Goal: Task Accomplishment & Management: Complete application form

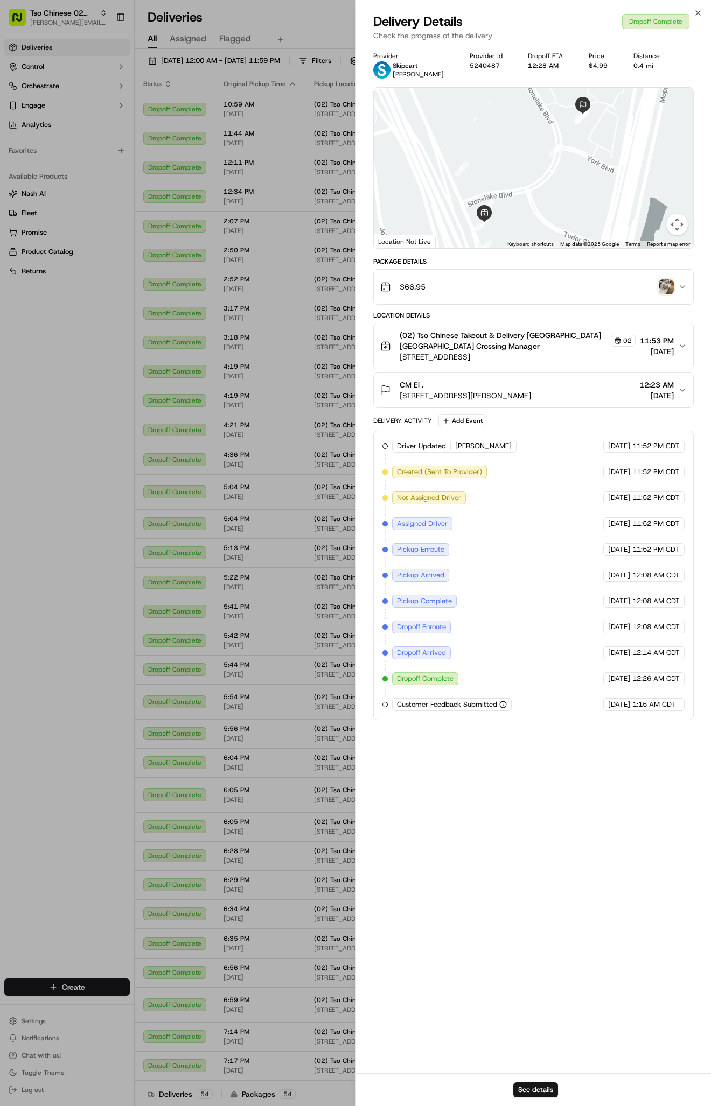
scroll to position [788, 0]
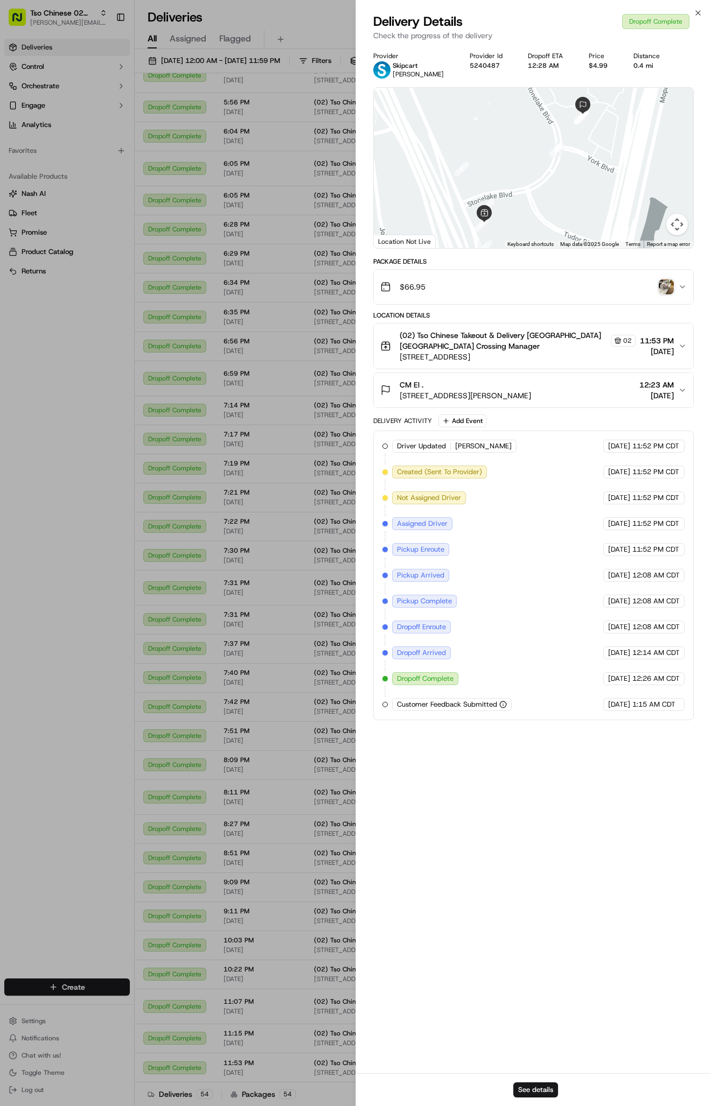
click at [669, 284] on img "button" at bounding box center [665, 286] width 15 height 15
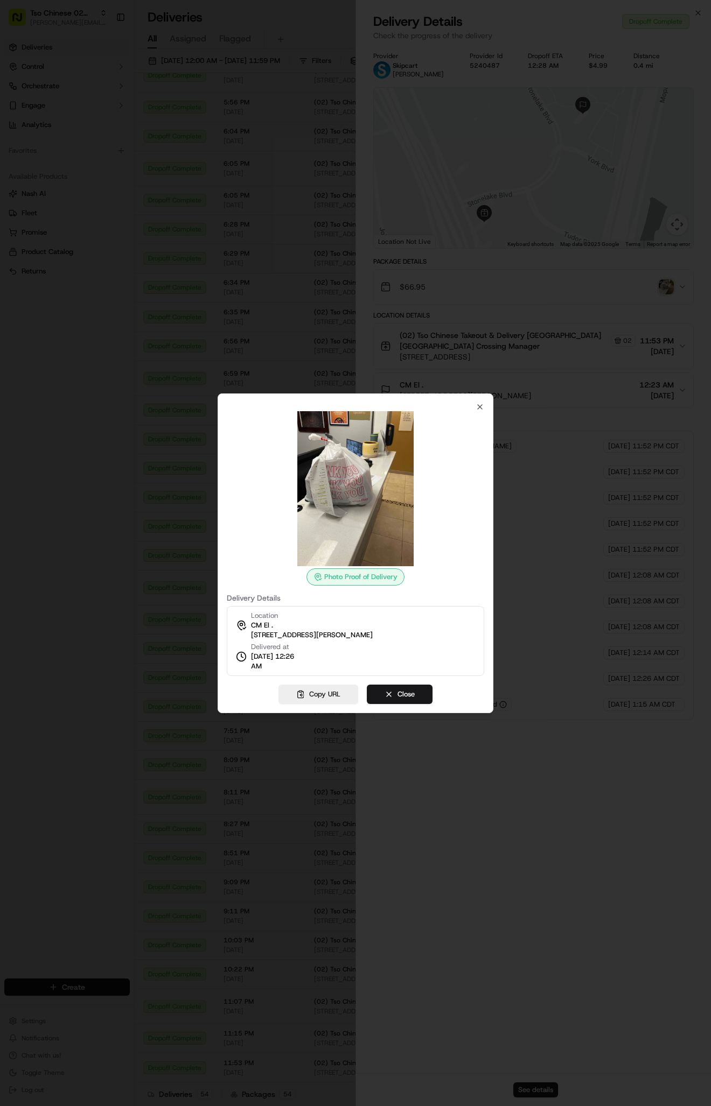
click at [184, 268] on div at bounding box center [355, 553] width 711 height 1106
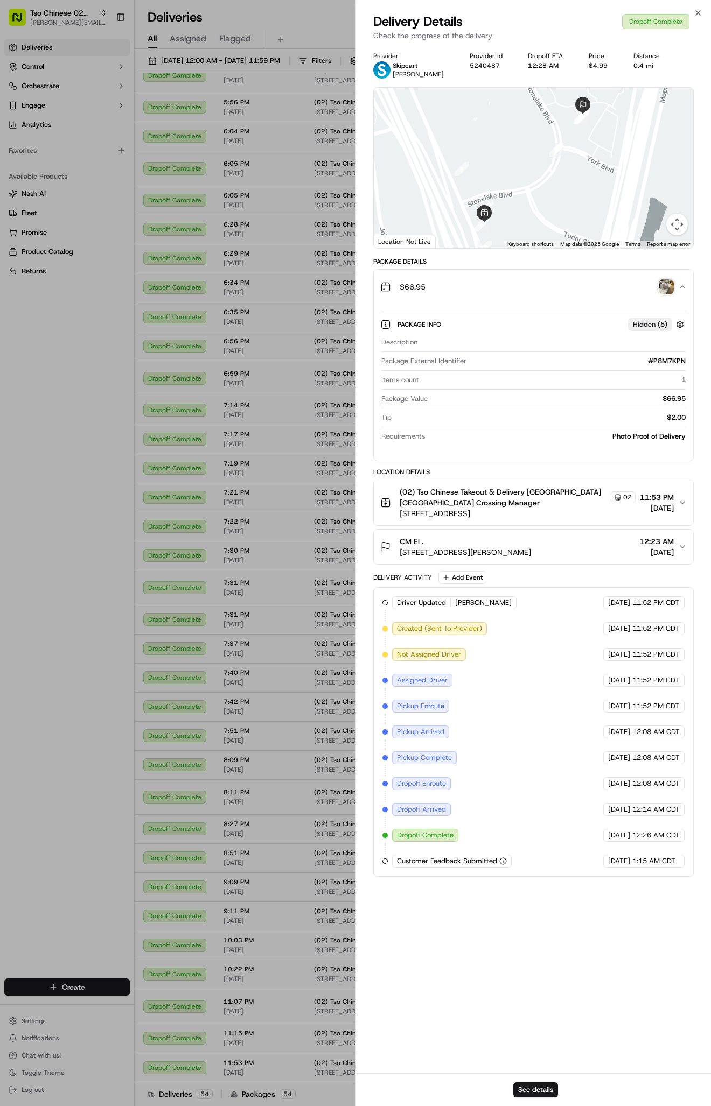
click at [507, 536] on button "CM El . [STREET_ADDRESS][PERSON_NAME] 12:23 AM [DATE]" at bounding box center [533, 547] width 319 height 34
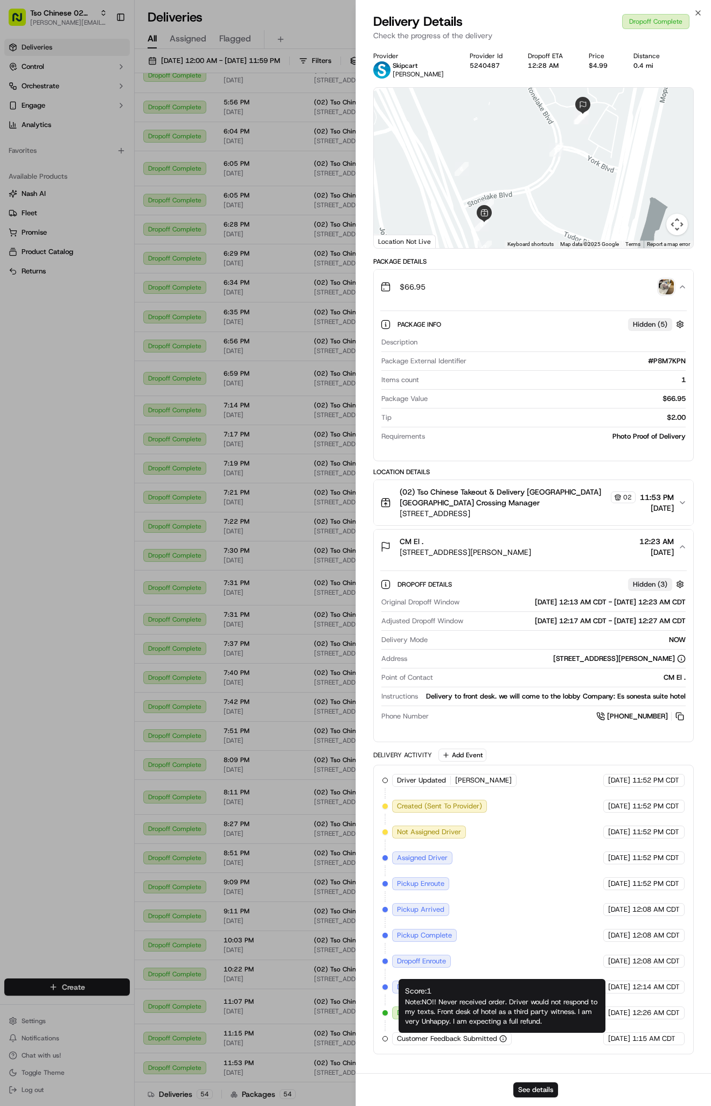
scroll to position [0, 0]
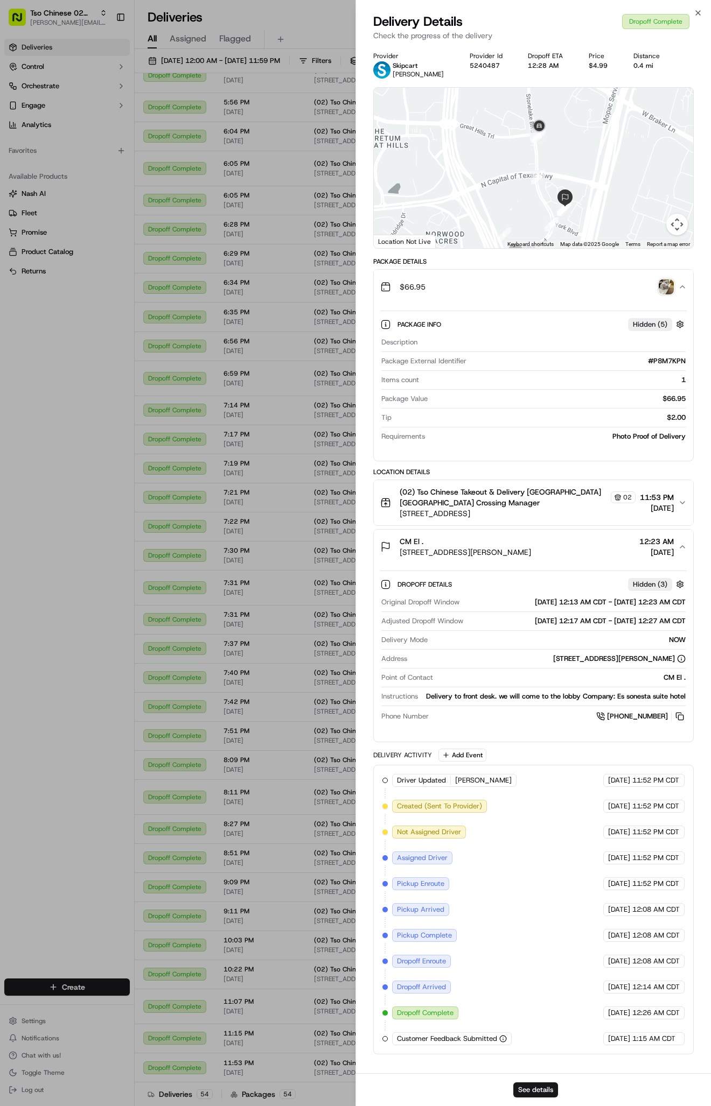
drag, startPoint x: 534, startPoint y: 208, endPoint x: 534, endPoint y: 240, distance: 31.8
click at [534, 240] on div at bounding box center [533, 168] width 319 height 160
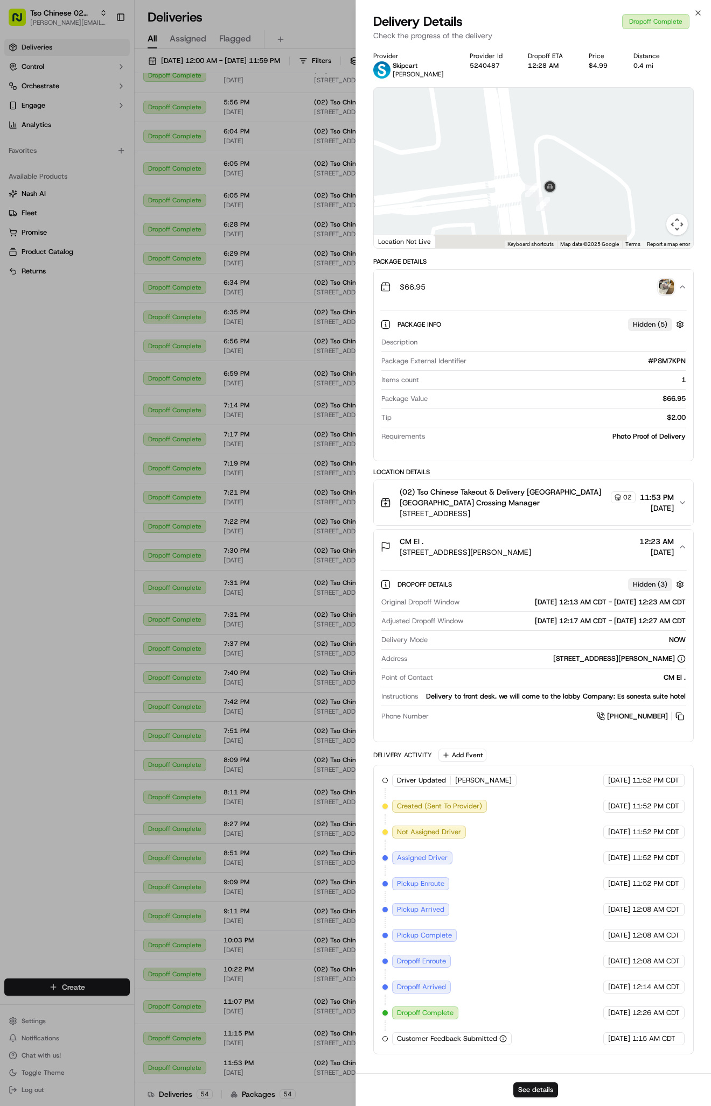
drag, startPoint x: 537, startPoint y: 140, endPoint x: 537, endPoint y: 116, distance: 24.2
click at [537, 116] on div at bounding box center [533, 168] width 319 height 160
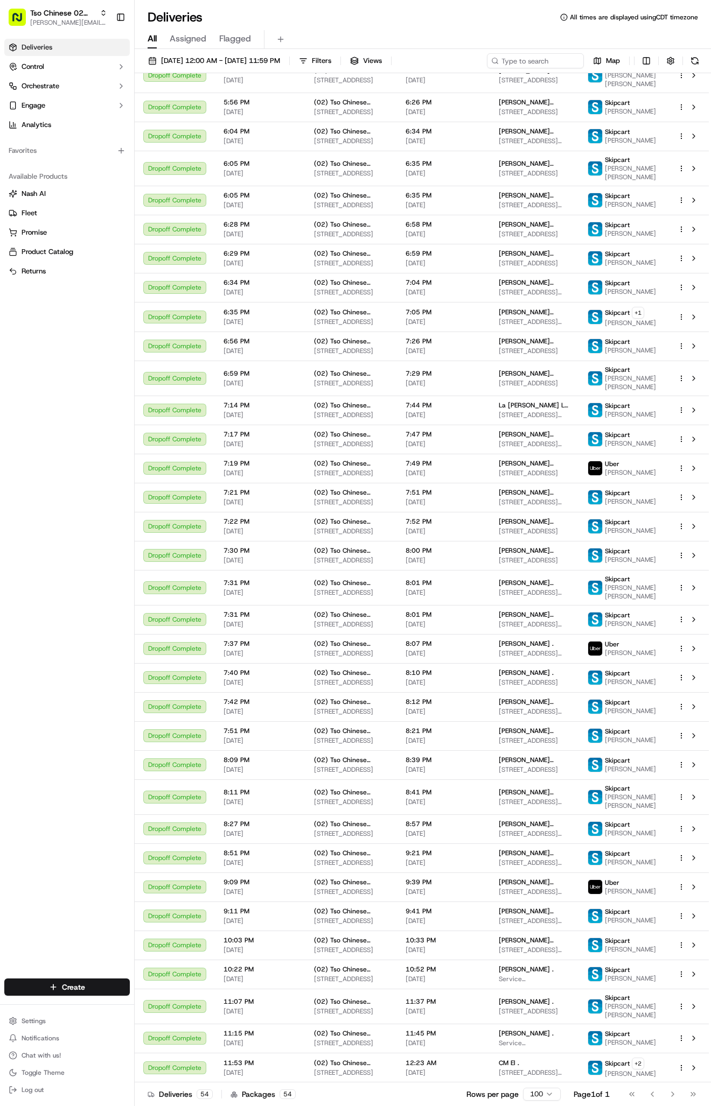
scroll to position [530, 0]
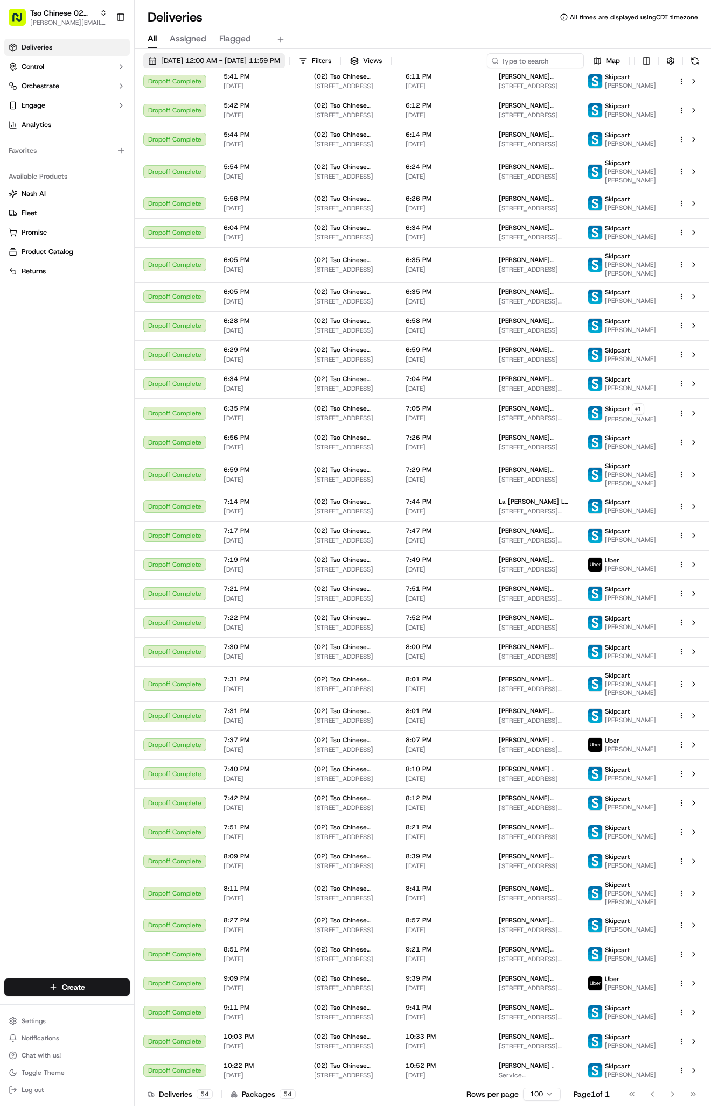
click at [196, 60] on span "[DATE] 12:00 AM - [DATE] 11:59 PM" at bounding box center [220, 61] width 119 height 10
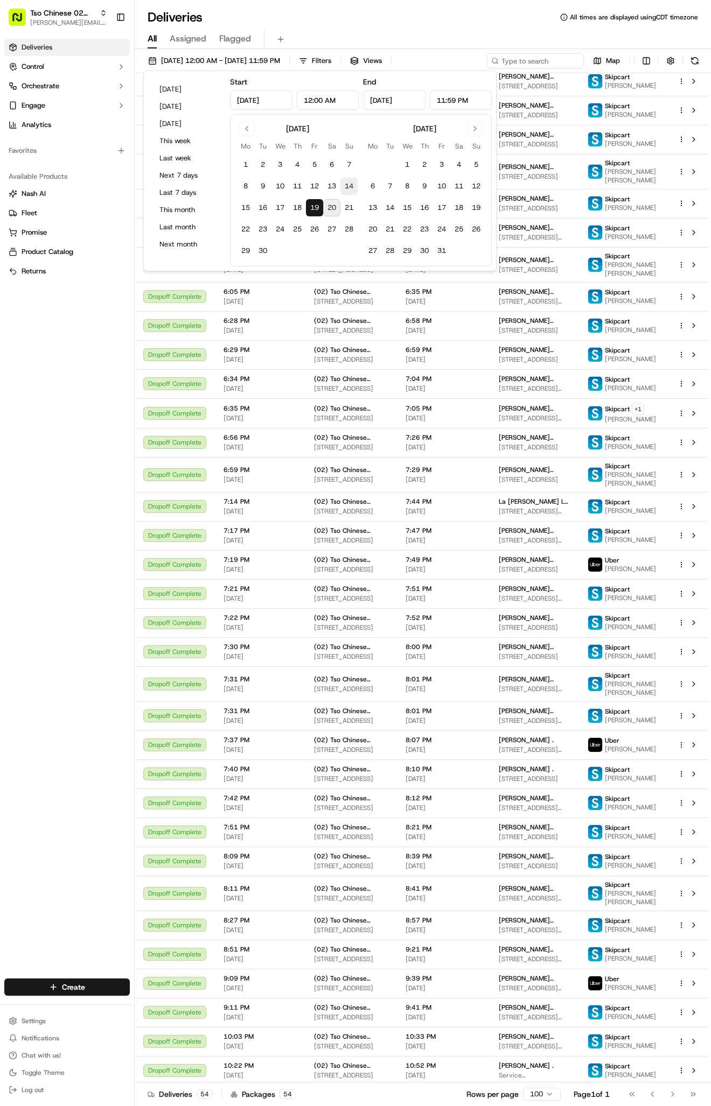
click at [350, 184] on button "14" at bounding box center [348, 186] width 17 height 17
type input "[DATE]"
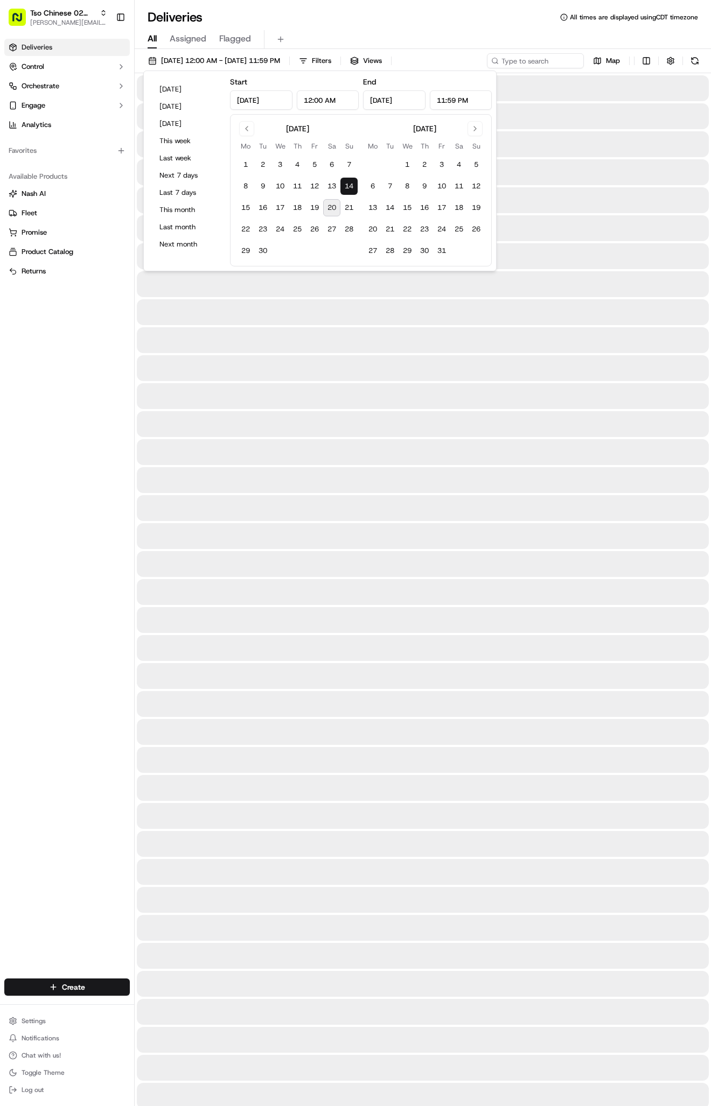
click at [350, 184] on button "14" at bounding box center [348, 186] width 17 height 17
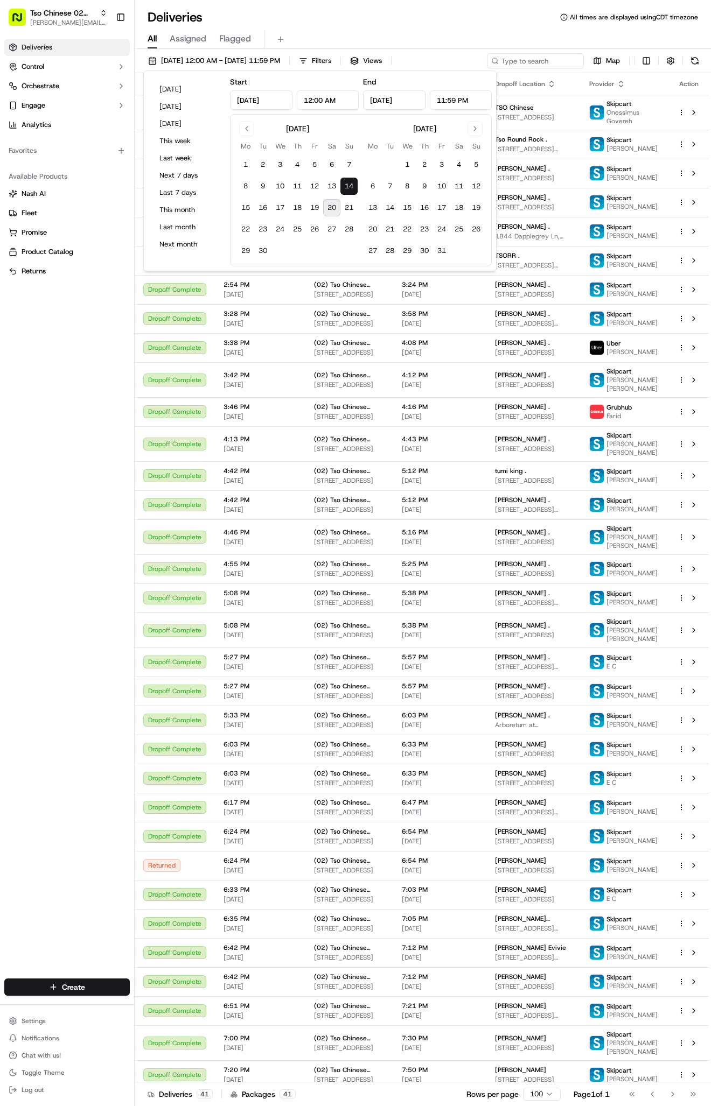
click at [123, 525] on div "Deliveries Control Orchestrate Engage Analytics Favorites Available Products [P…" at bounding box center [67, 502] width 134 height 936
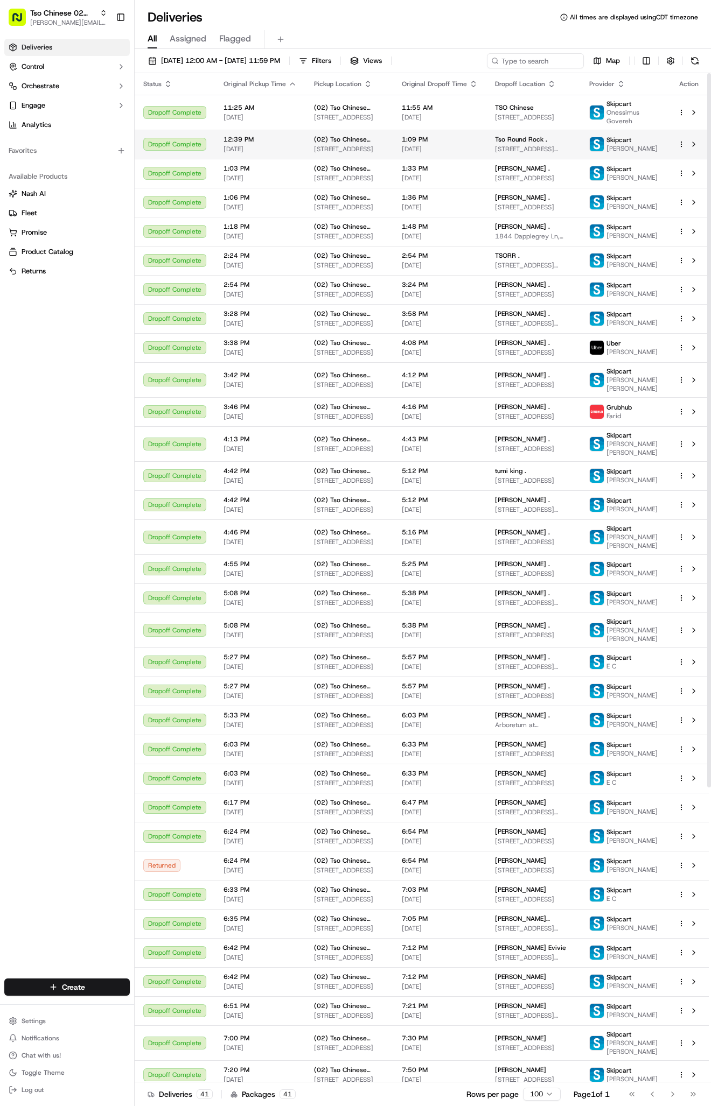
click at [550, 153] on span "[STREET_ADDRESS][PERSON_NAME]" at bounding box center [533, 149] width 77 height 9
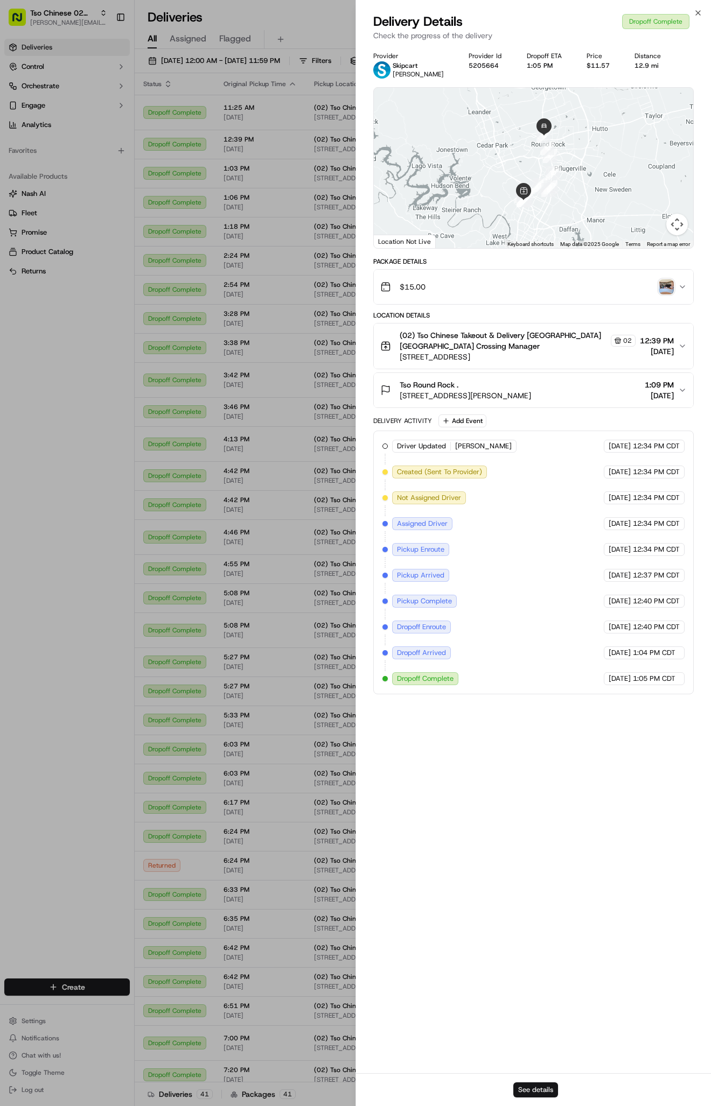
click at [540, 1095] on button "See details" at bounding box center [535, 1090] width 45 height 15
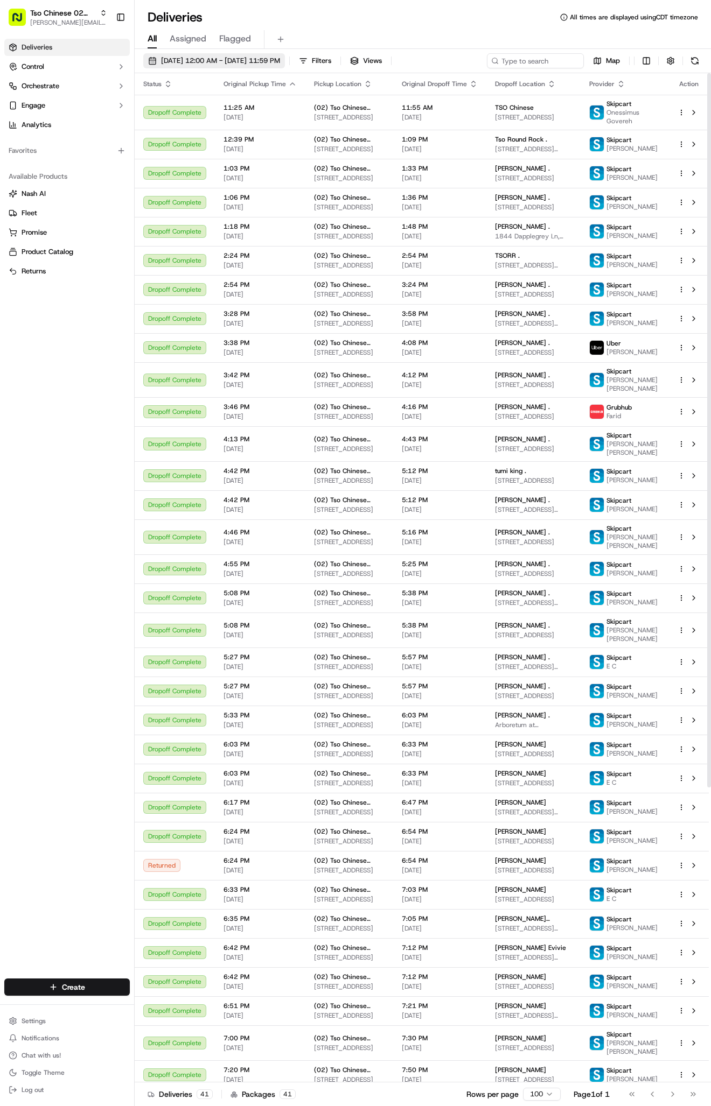
click at [270, 62] on span "[DATE] 12:00 AM - [DATE] 11:59 PM" at bounding box center [220, 61] width 119 height 10
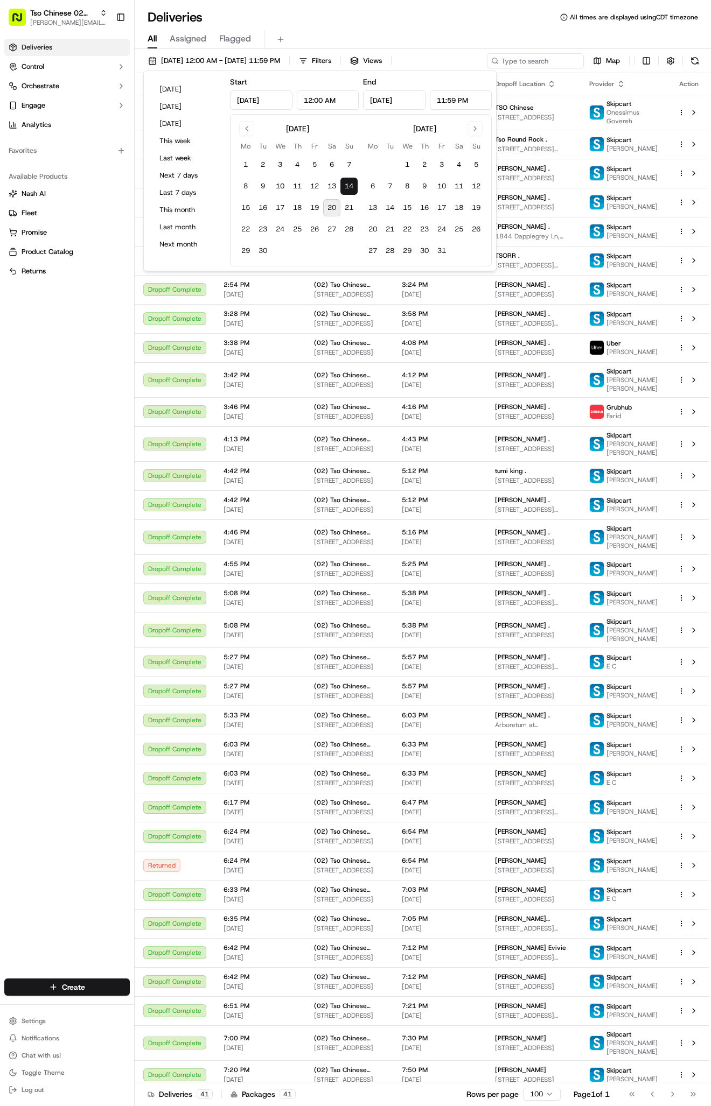
click at [333, 208] on button "20" at bounding box center [331, 207] width 17 height 17
type input "[DATE]"
click at [333, 208] on button "20" at bounding box center [331, 207] width 17 height 17
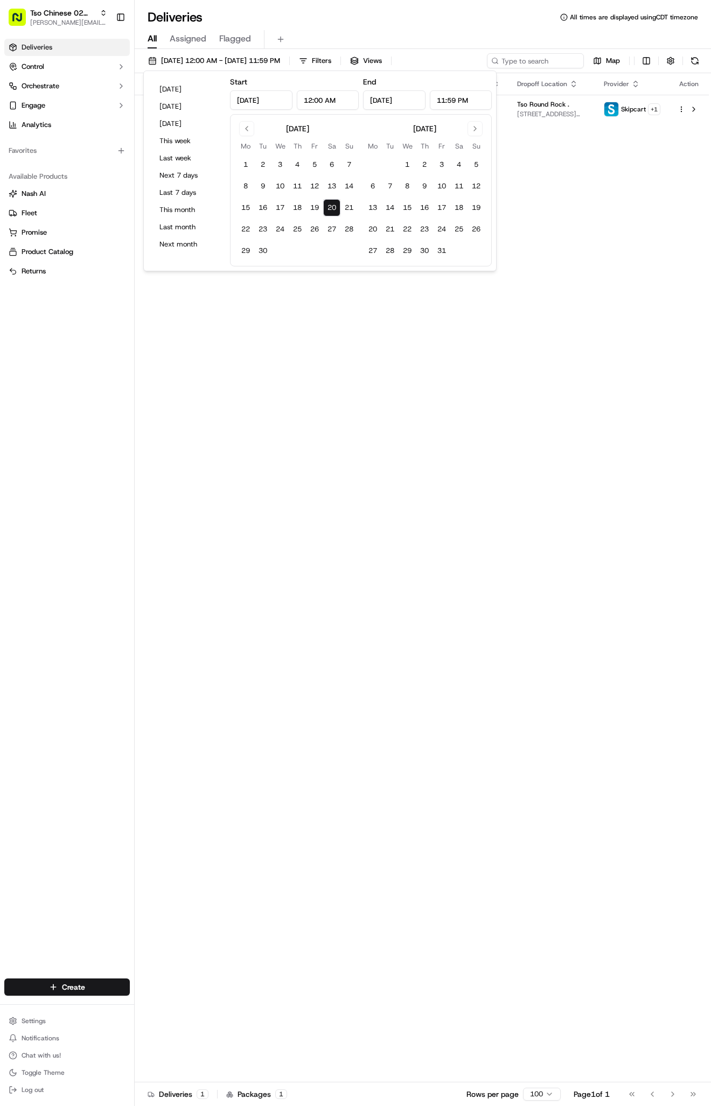
drag, startPoint x: 88, startPoint y: 833, endPoint x: 101, endPoint y: 833, distance: 12.9
click at [88, 833] on div "Deliveries Control Orchestrate Engage Analytics Favorites Available Products [P…" at bounding box center [67, 502] width 134 height 936
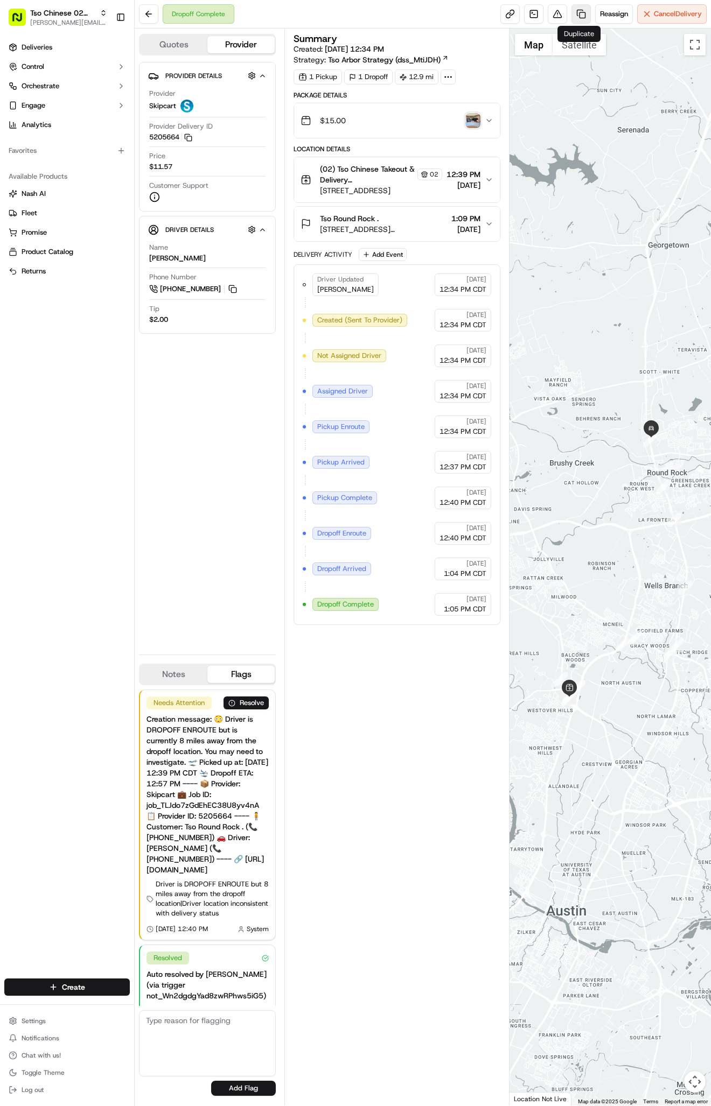
click at [576, 19] on link at bounding box center [580, 13] width 19 height 19
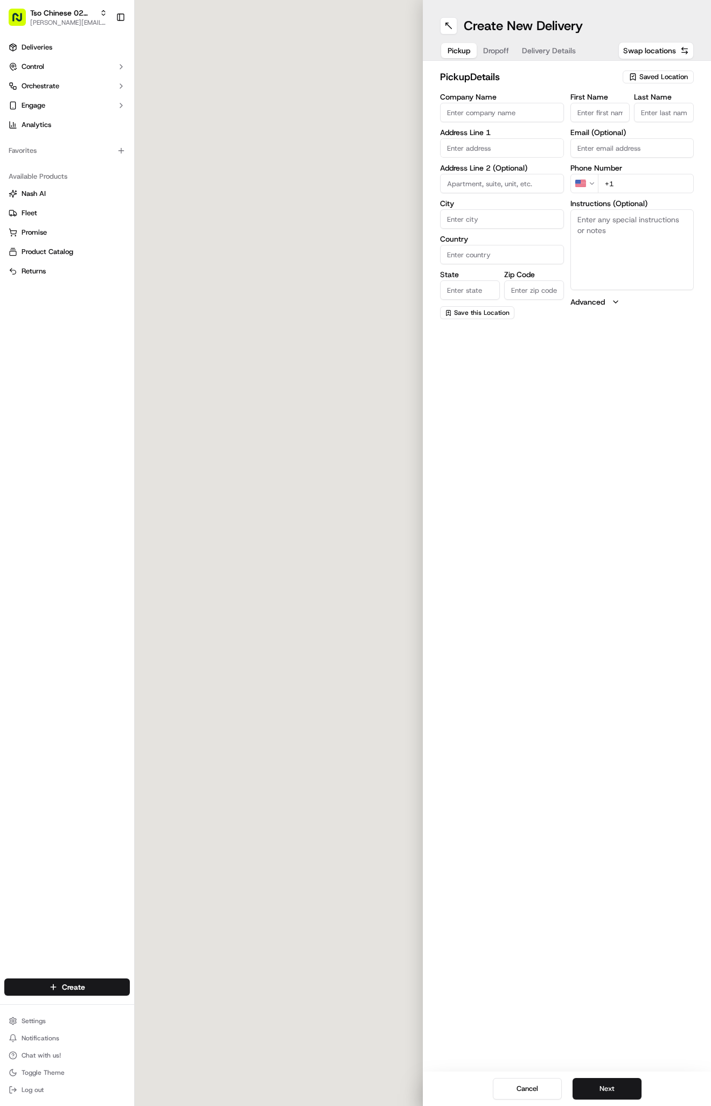
type input "(02) Tso Chinese Takeout & Delivery [GEOGRAPHIC_DATA]"
type input "Bldg E Ste 402"
type input "Austin"
type input "US"
type input "TX"
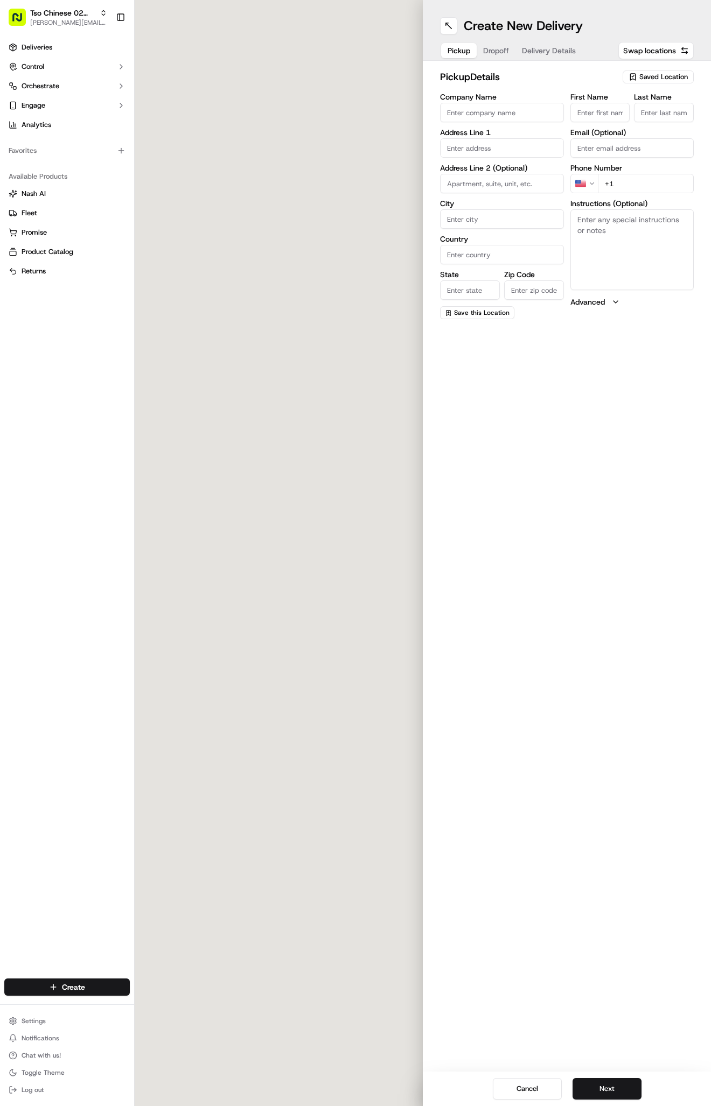
type input "78759"
type input "Tso Chinese"
type input "Arboretum Crossing Manager"
type input "arborstore@tsochinese.com"
type input "+1 512 344 9434"
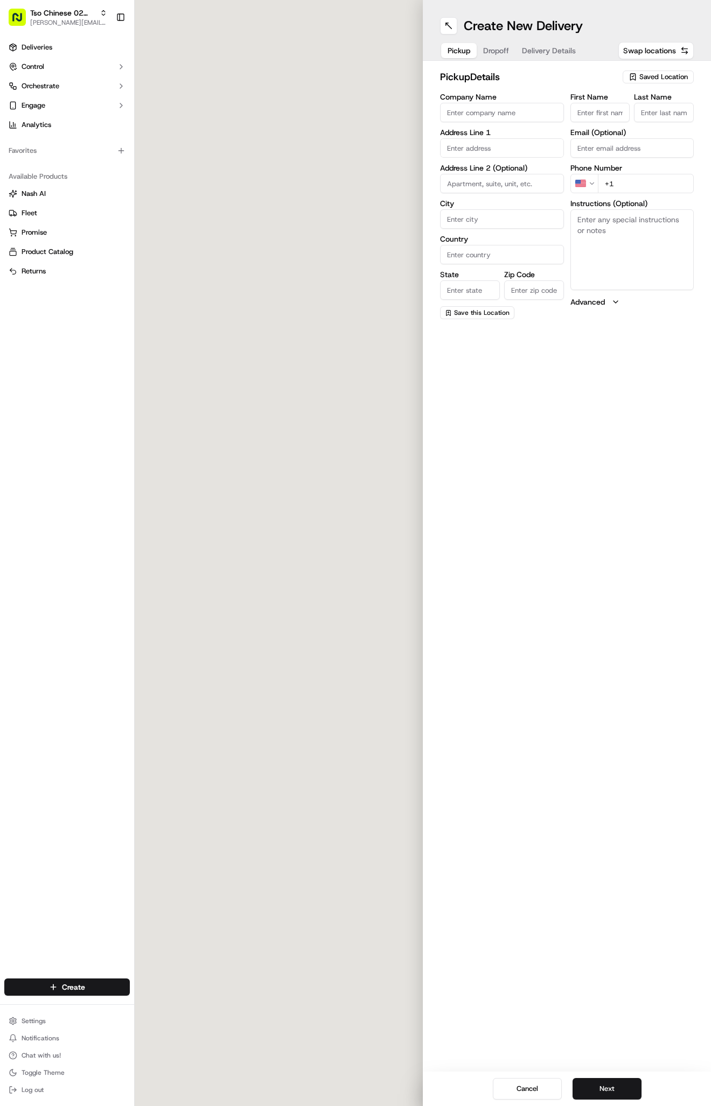
type textarea "Submit a picture displaying address & food as Proof of Delivery. Envía una foto…"
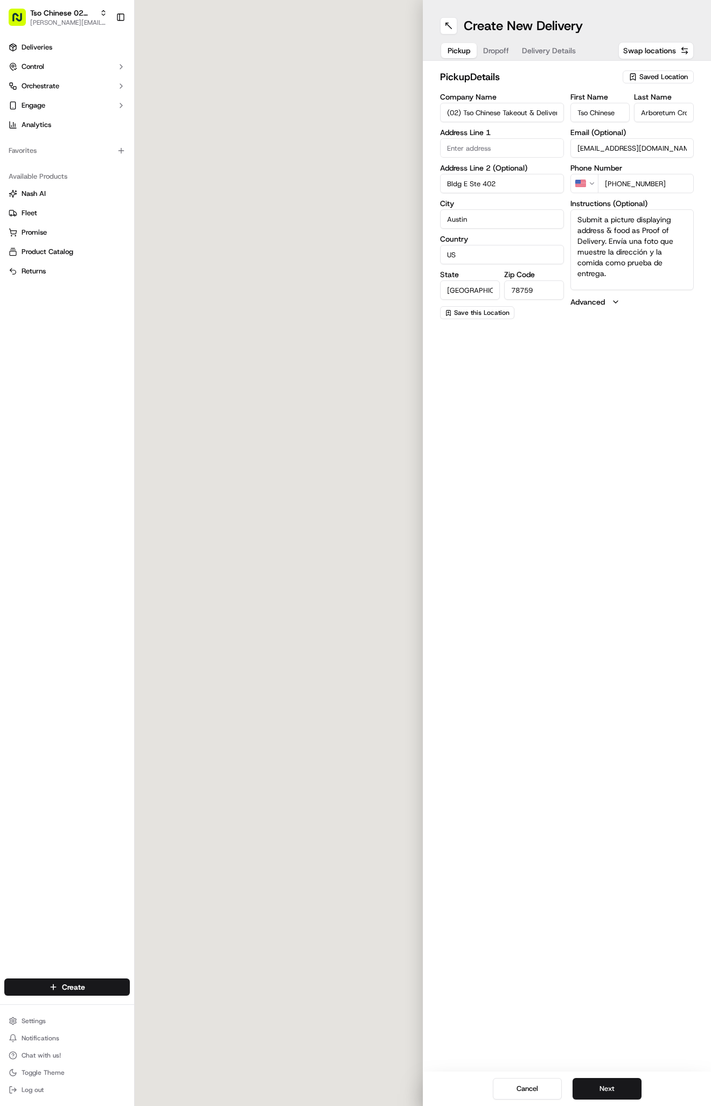
type input "9333 Research Blvd"
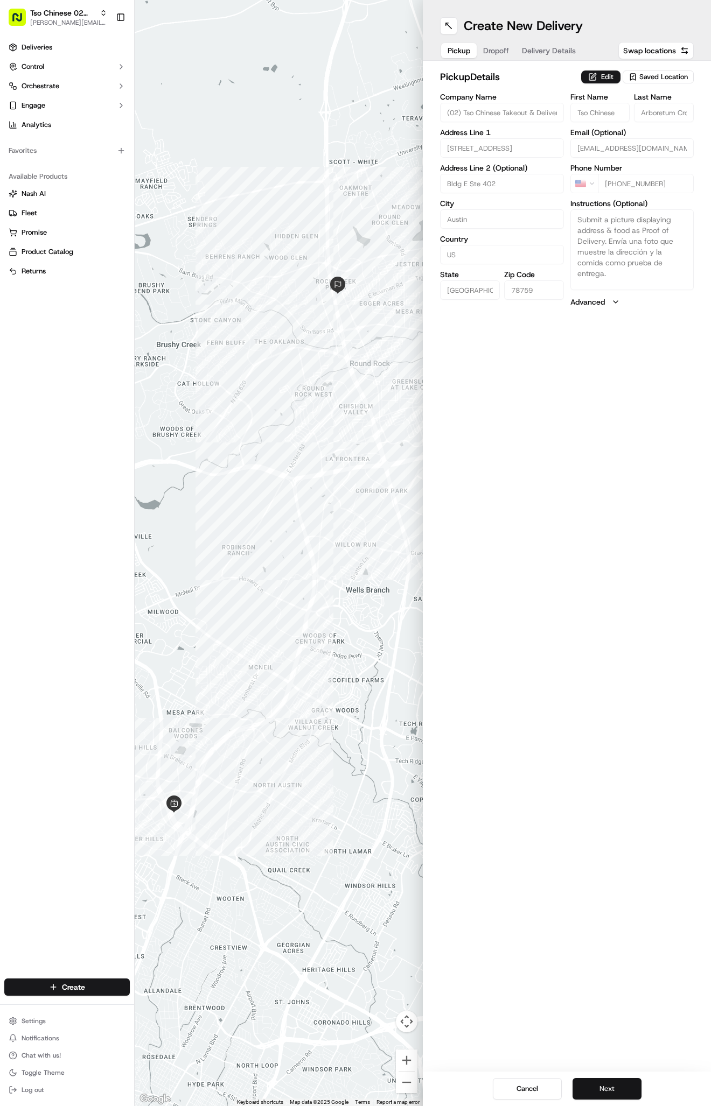
click at [604, 1084] on button "Next" at bounding box center [606, 1089] width 69 height 22
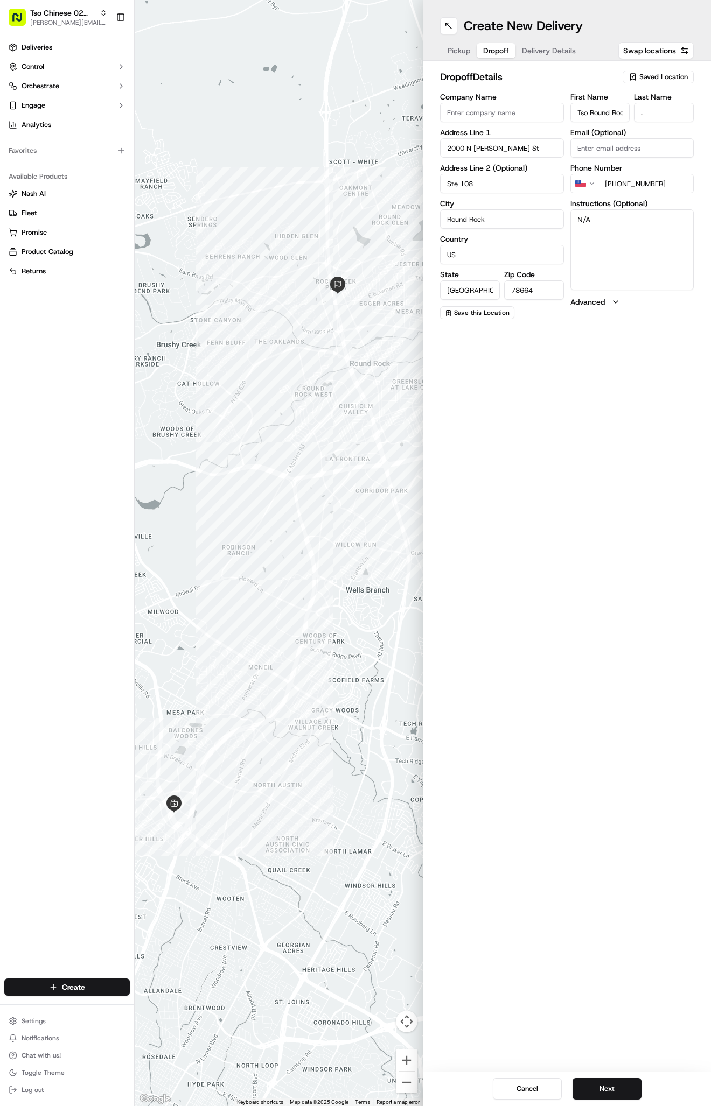
click at [649, 246] on textarea "N/A" at bounding box center [632, 249] width 124 height 81
type textarea "N"
type textarea "suite 108"
click at [592, 1082] on button "Next" at bounding box center [606, 1089] width 69 height 22
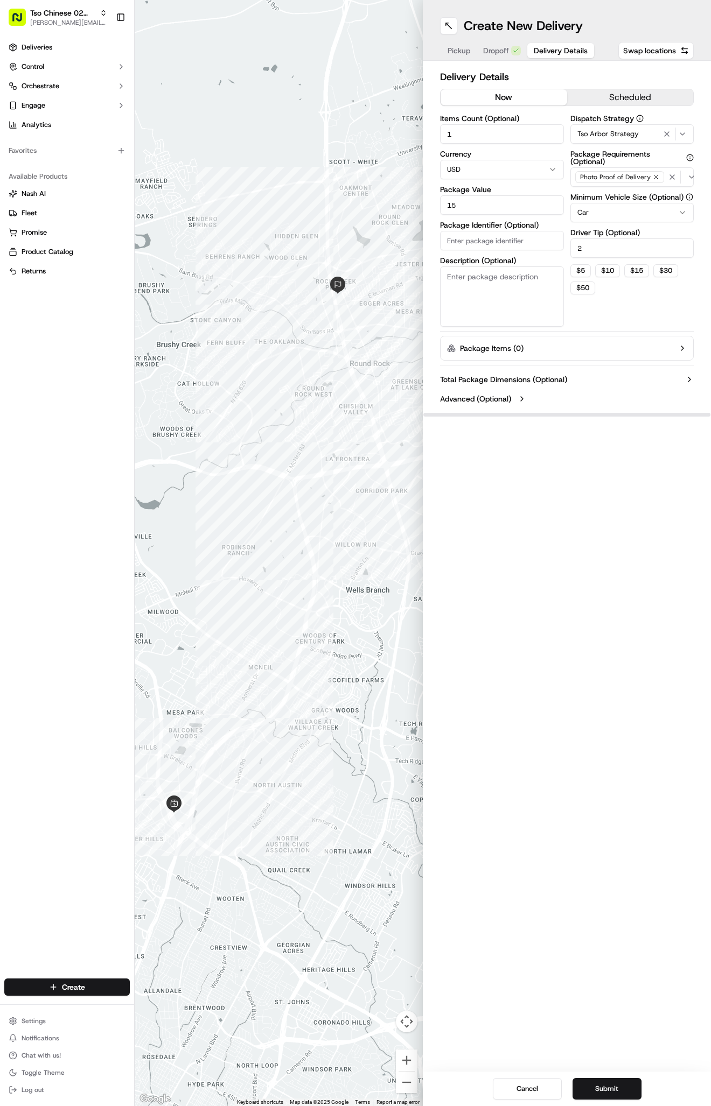
click at [496, 204] on input "15" at bounding box center [502, 204] width 124 height 19
type input "1"
type input "35.00"
click at [607, 247] on input "2" at bounding box center [632, 248] width 124 height 19
type input "4"
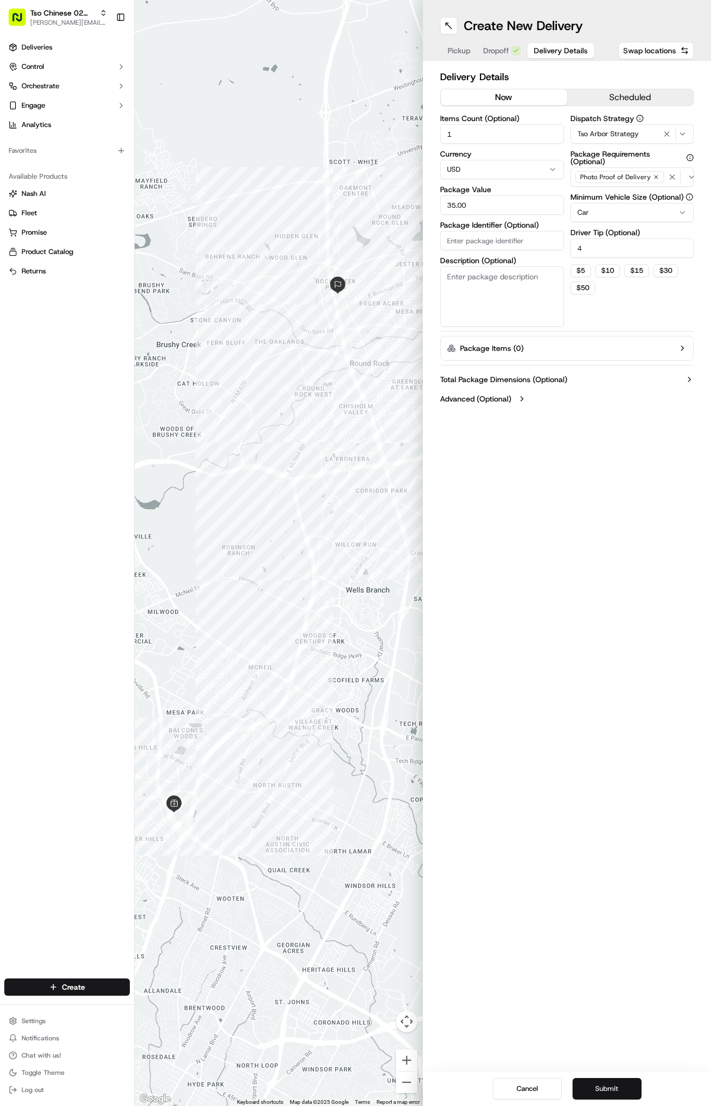
click at [587, 1086] on button "Submit" at bounding box center [606, 1089] width 69 height 22
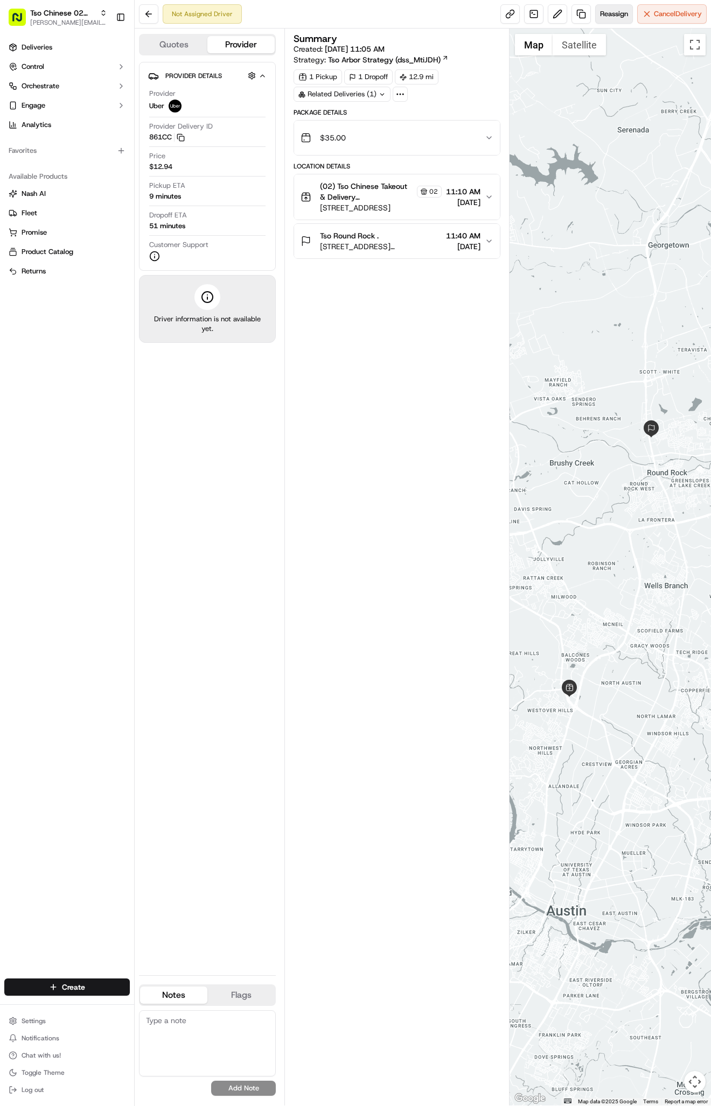
click at [604, 23] on button "Reassign" at bounding box center [614, 13] width 38 height 19
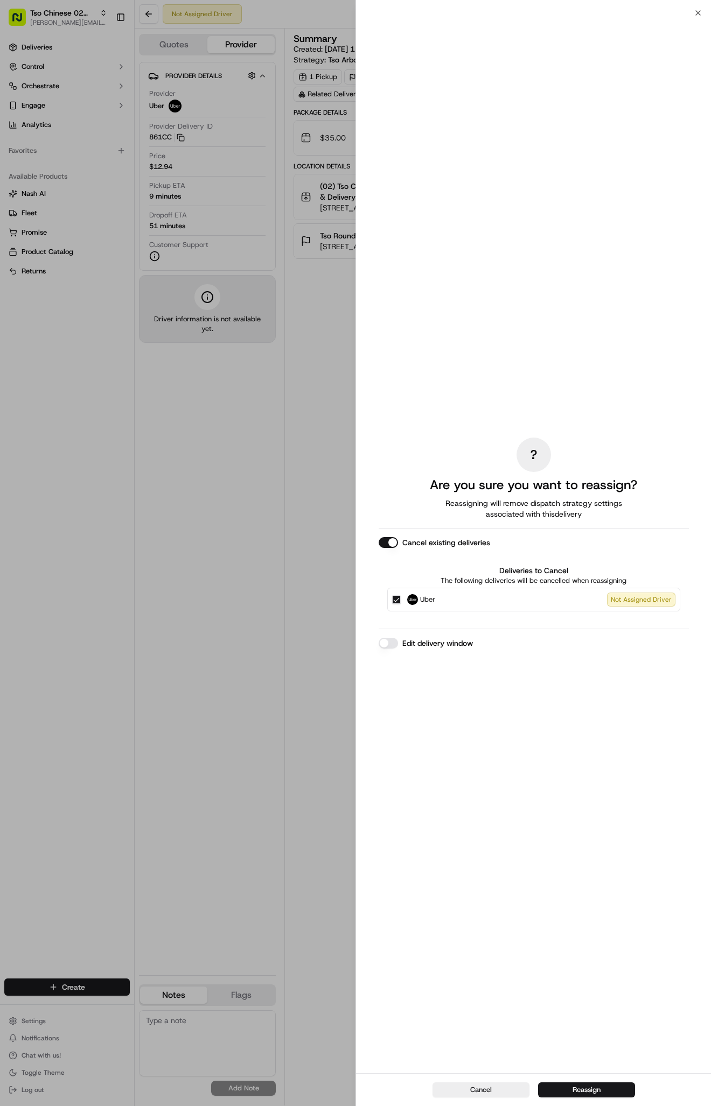
click at [566, 1099] on div "Cancel Reassign" at bounding box center [533, 1090] width 355 height 33
click at [566, 1098] on div "Cancel Reassign" at bounding box center [533, 1090] width 355 height 33
click at [566, 1079] on div "Cancel Reassign" at bounding box center [533, 1090] width 355 height 33
click at [567, 1086] on button "Reassign" at bounding box center [586, 1090] width 97 height 15
click at [567, 1085] on div at bounding box center [610, 567] width 202 height 1077
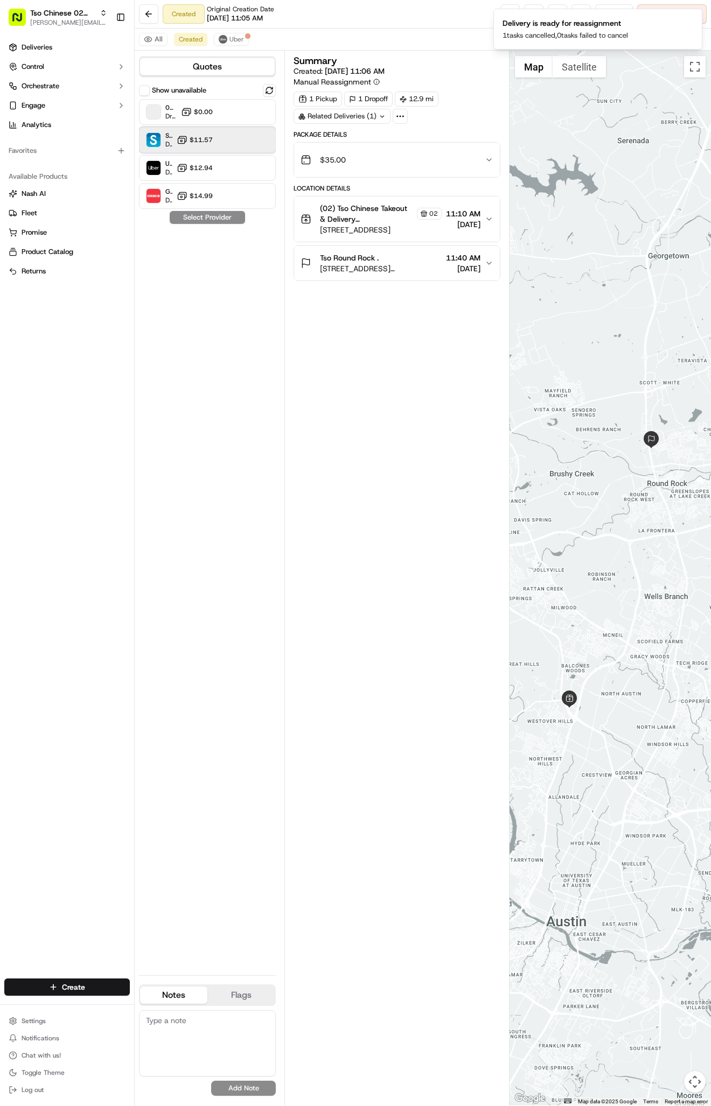
click at [215, 146] on div "Skipcart Dropoff ETA 34 minutes $11.57" at bounding box center [207, 140] width 137 height 26
click at [213, 220] on button "Assign Provider" at bounding box center [207, 217] width 76 height 13
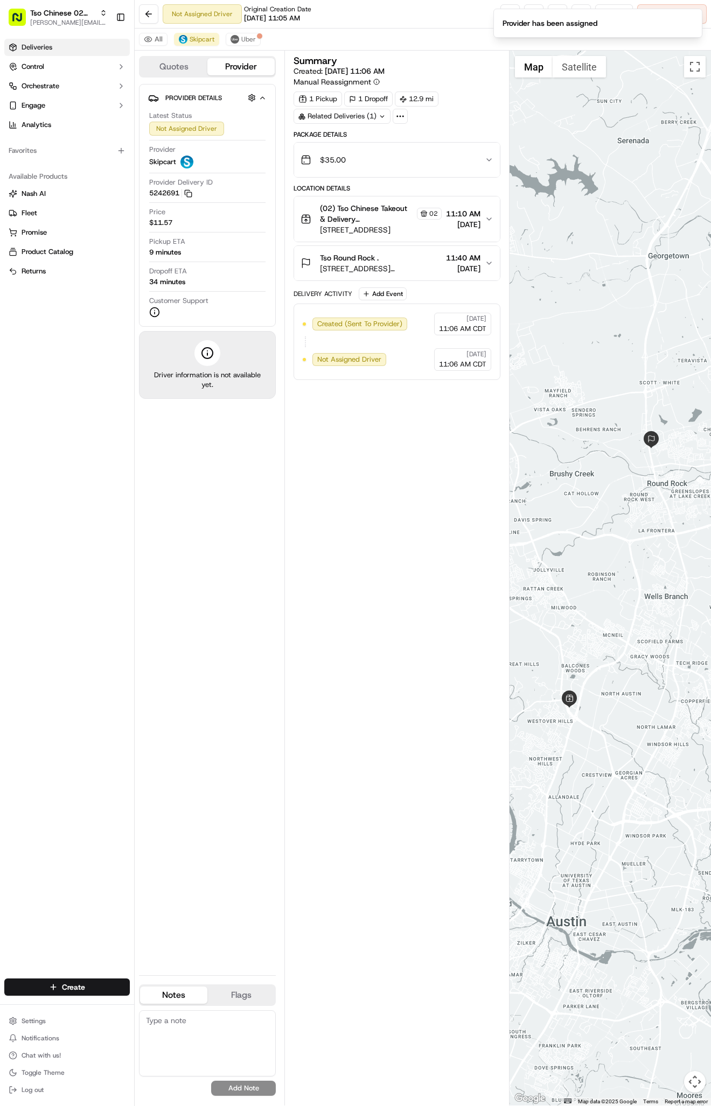
click at [75, 46] on link "Deliveries" at bounding box center [66, 47] width 125 height 17
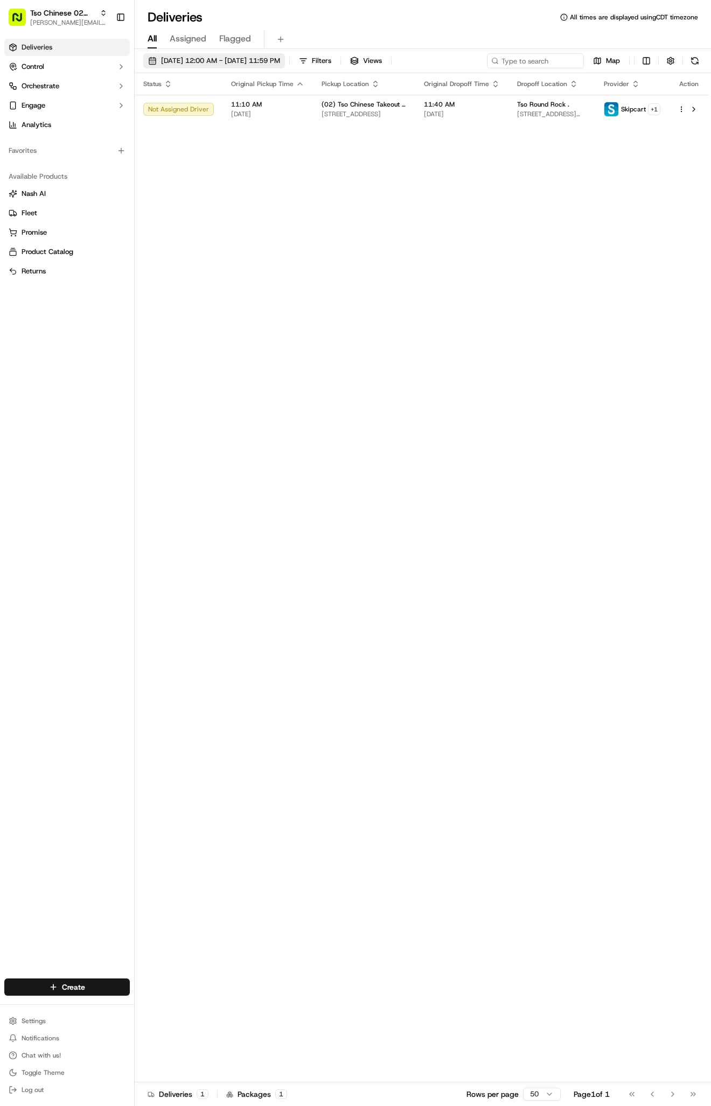
click at [210, 62] on span "[DATE] 12:00 AM - [DATE] 11:59 PM" at bounding box center [220, 61] width 119 height 10
click at [191, 56] on span "[DATE] 12:00 AM - [DATE] 11:59 PM" at bounding box center [220, 61] width 119 height 10
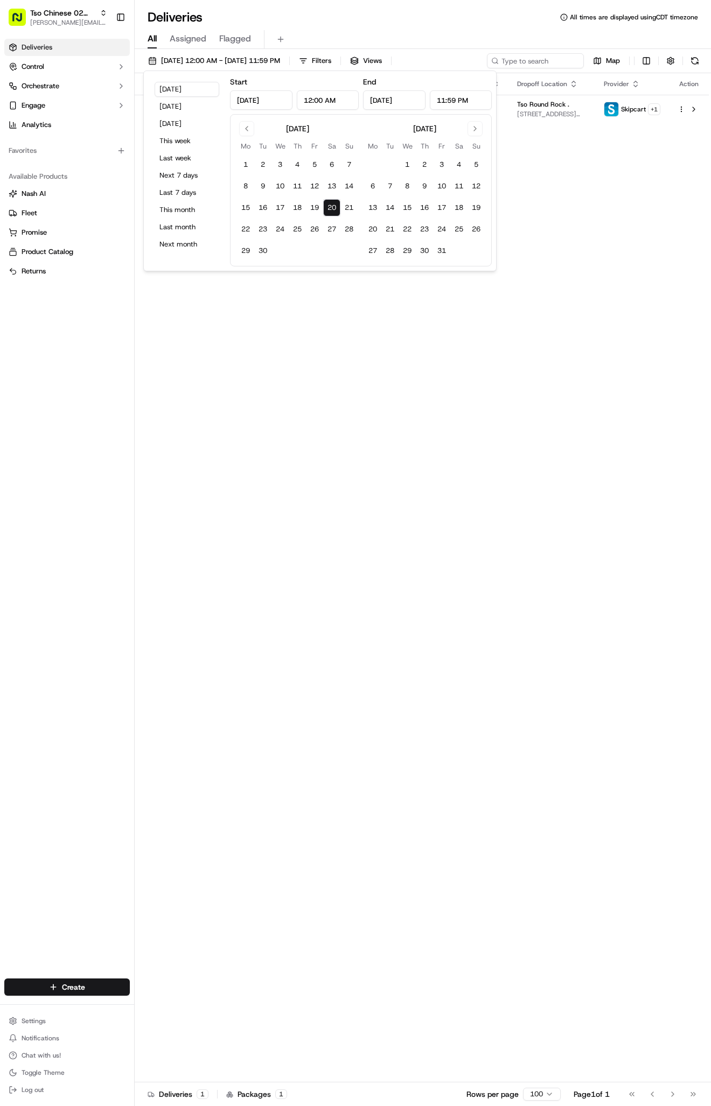
click at [327, 208] on button "20" at bounding box center [331, 207] width 17 height 17
